Goal: Navigation & Orientation: Understand site structure

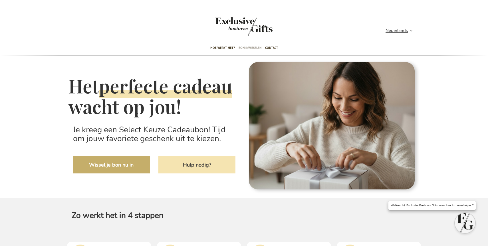
type input "administrator"
click at [243, 46] on span "Bon inwisselen" at bounding box center [250, 47] width 23 height 13
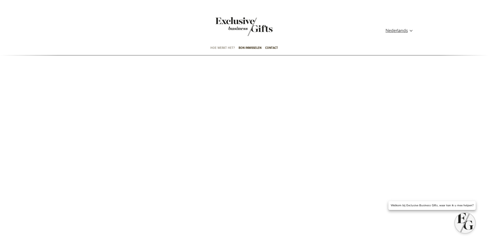
type input "administrator"
click at [220, 48] on span "Hoe werkt het?" at bounding box center [222, 47] width 25 height 13
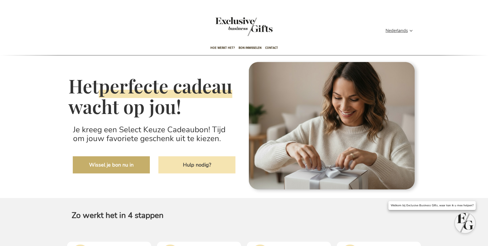
type input "administrator"
